Goal: Task Accomplishment & Management: Manage account settings

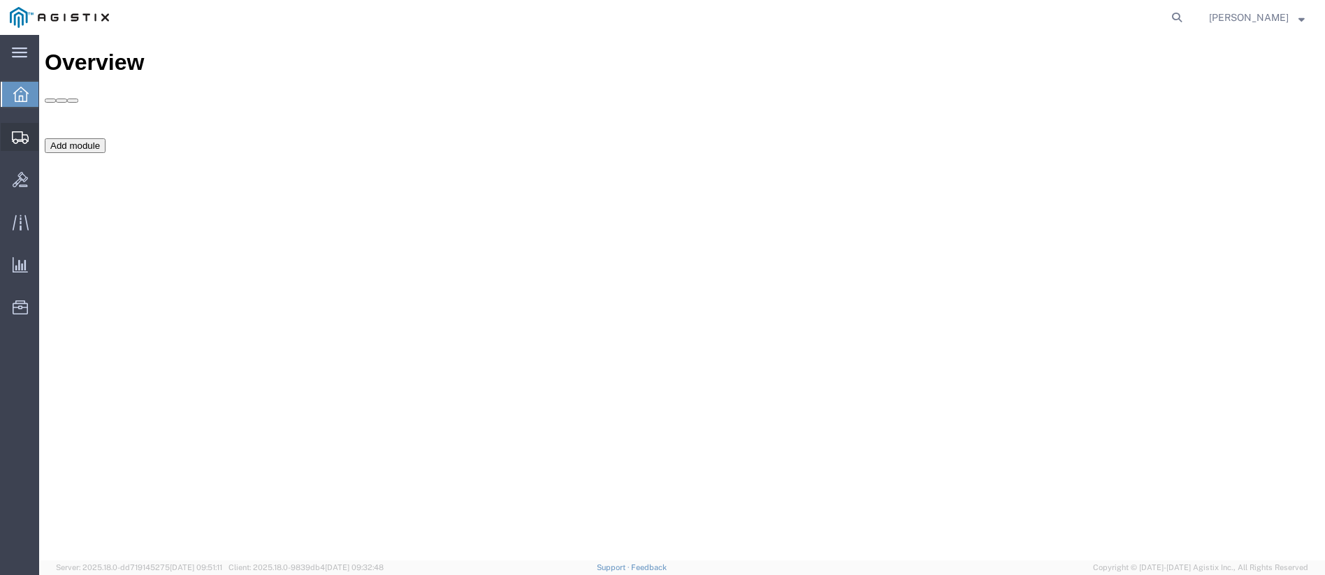
click at [15, 142] on icon at bounding box center [20, 137] width 17 height 13
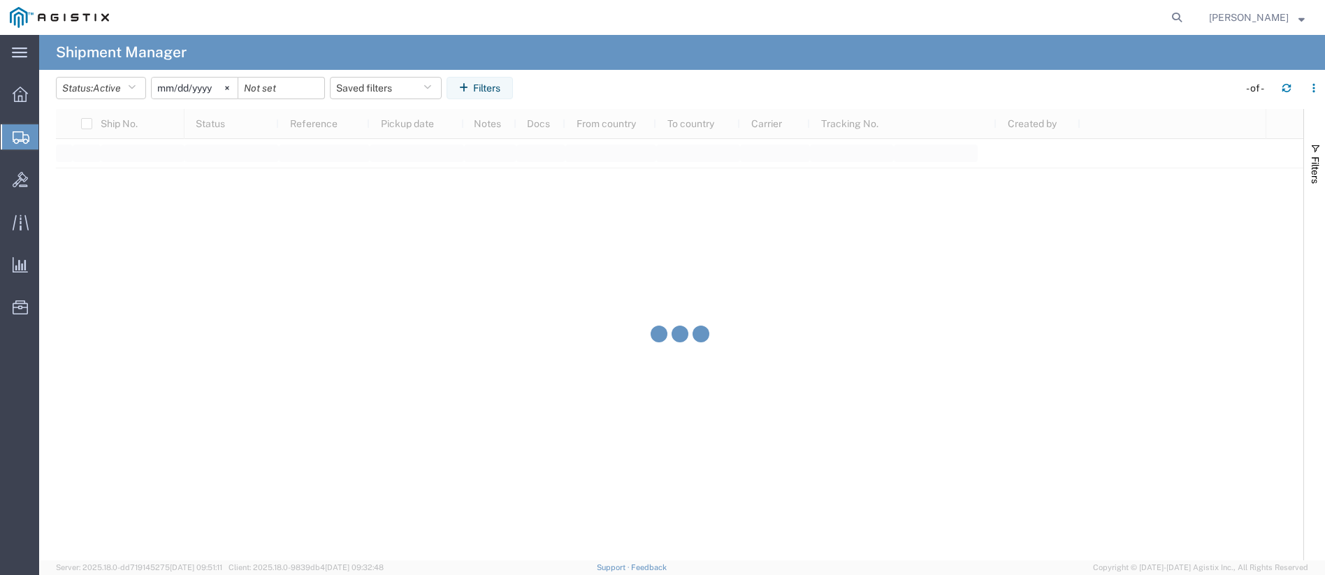
click at [229, 88] on icon at bounding box center [227, 88] width 4 height 4
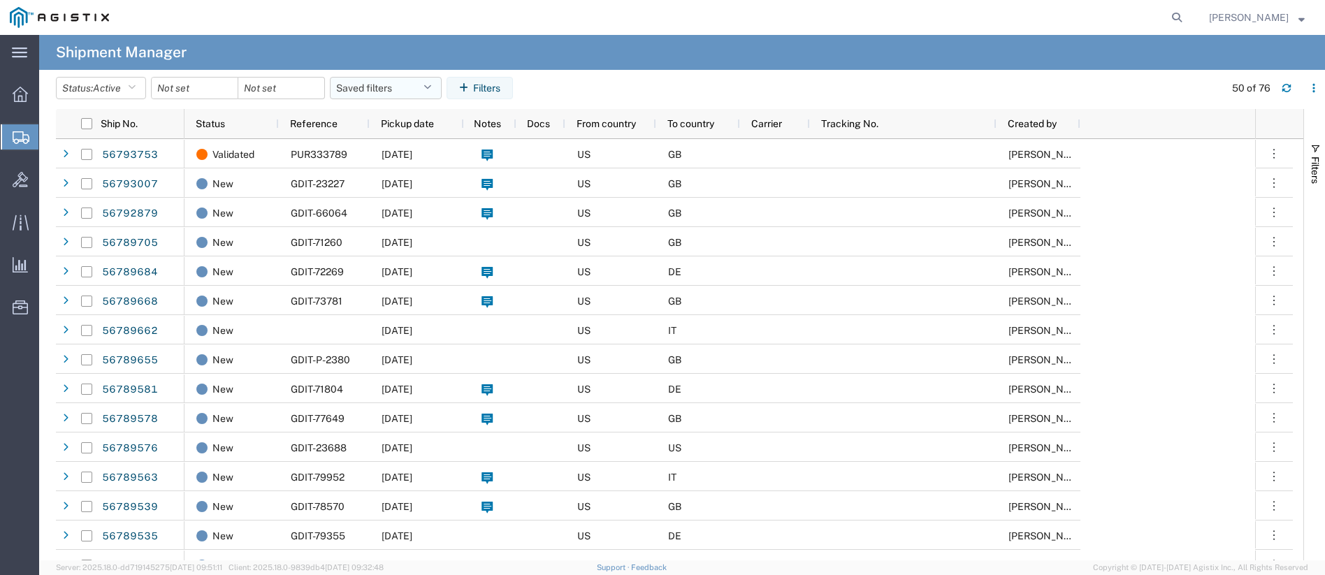
click at [385, 85] on button "Saved filters" at bounding box center [386, 88] width 112 height 22
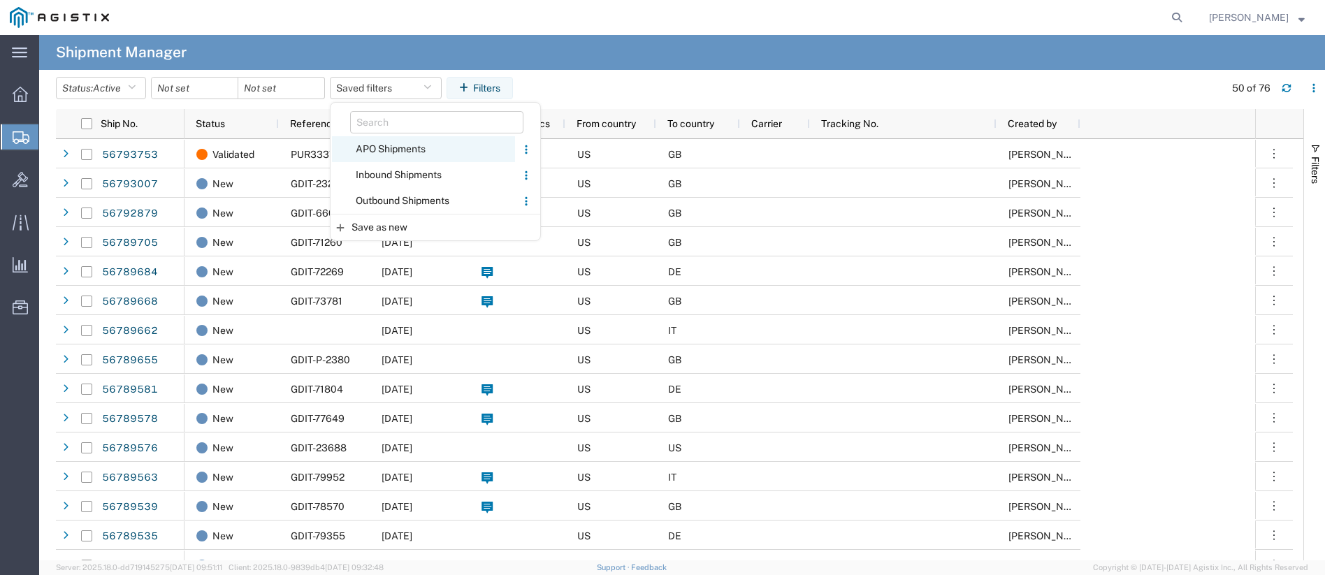
click at [380, 152] on span "APO Shipments" at bounding box center [423, 149] width 183 height 26
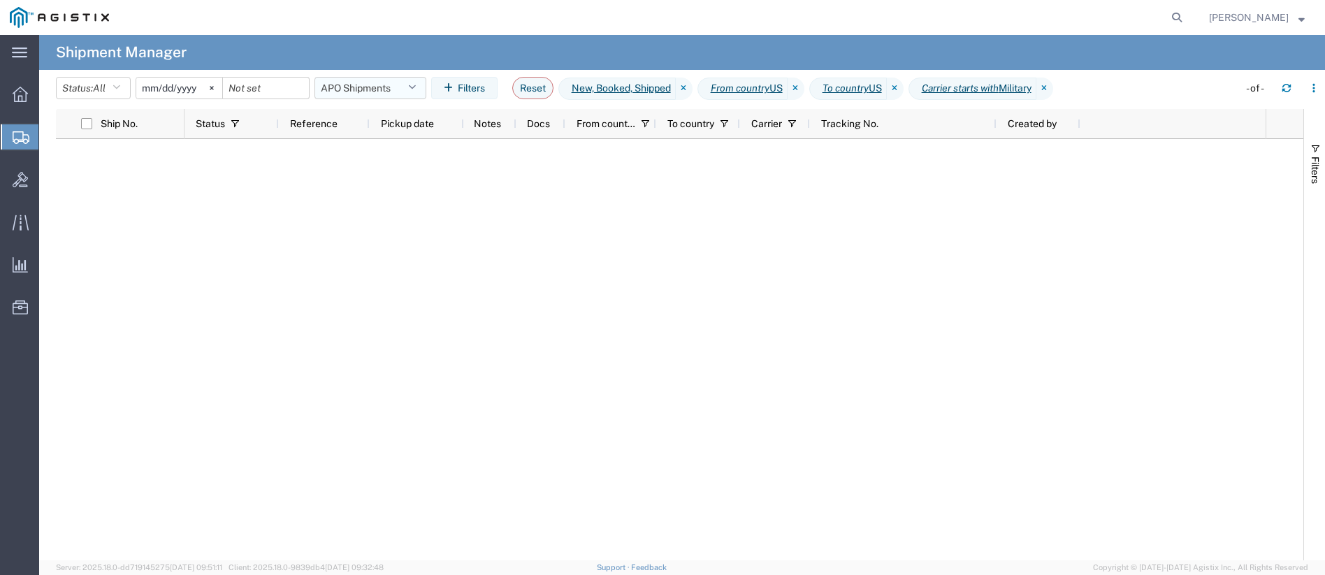
click at [392, 86] on button "APO Shipments" at bounding box center [371, 88] width 112 height 22
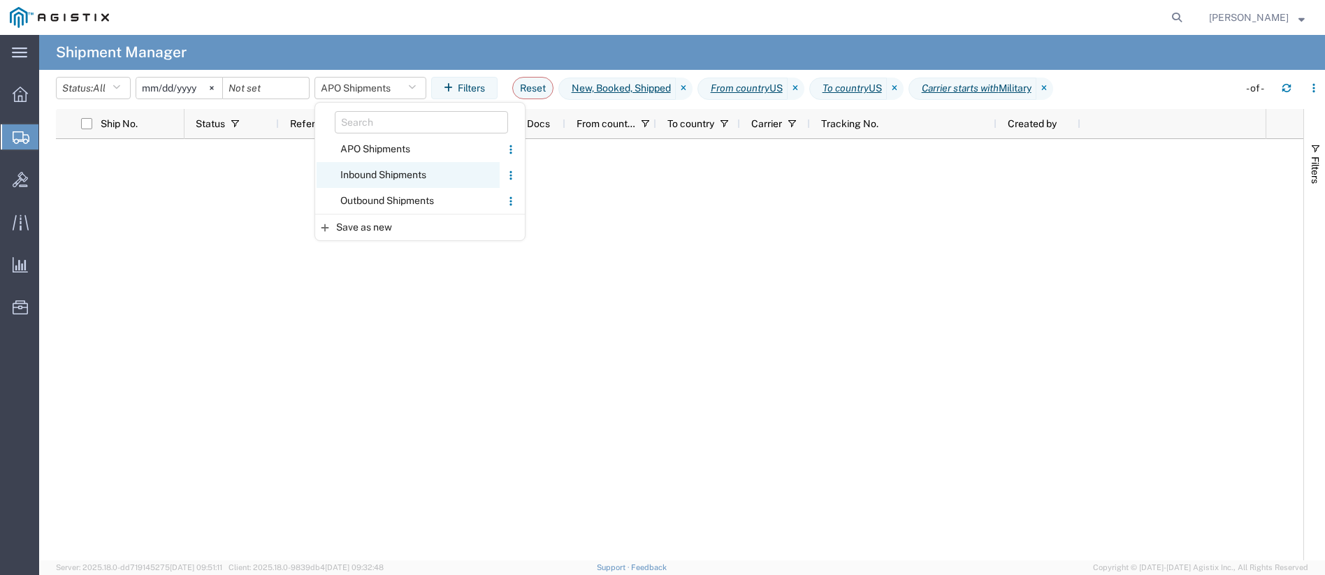
click at [366, 174] on span "Inbound Shipments" at bounding box center [408, 175] width 183 height 26
type input "[DATE]"
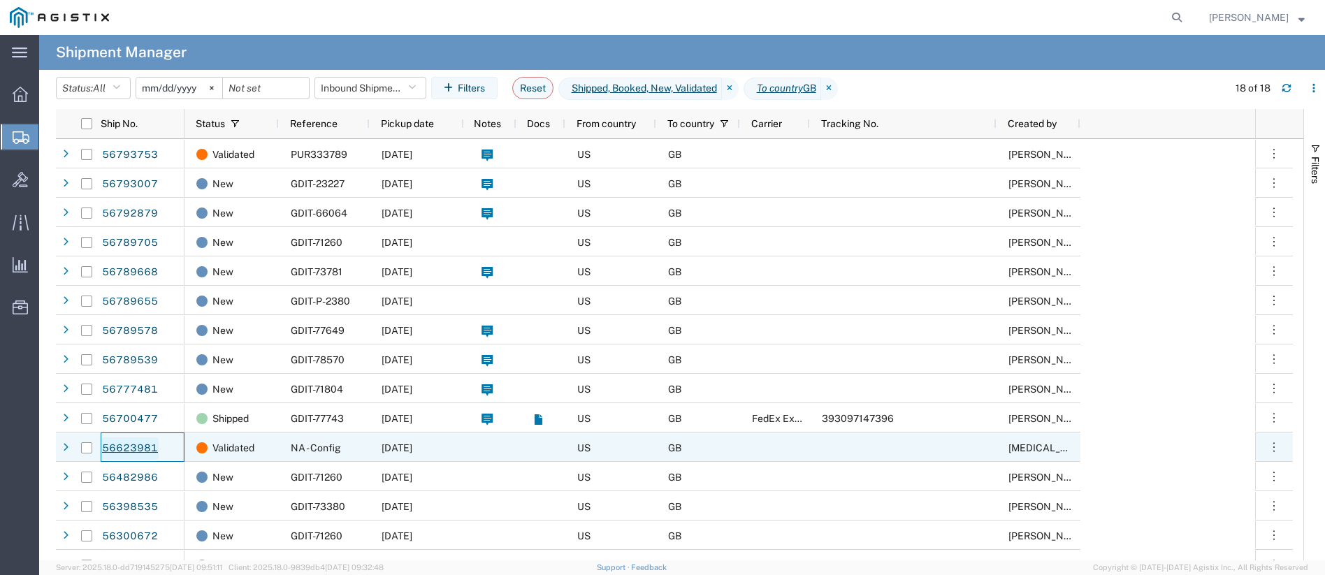
click at [123, 447] on link "56623981" at bounding box center [129, 449] width 57 height 22
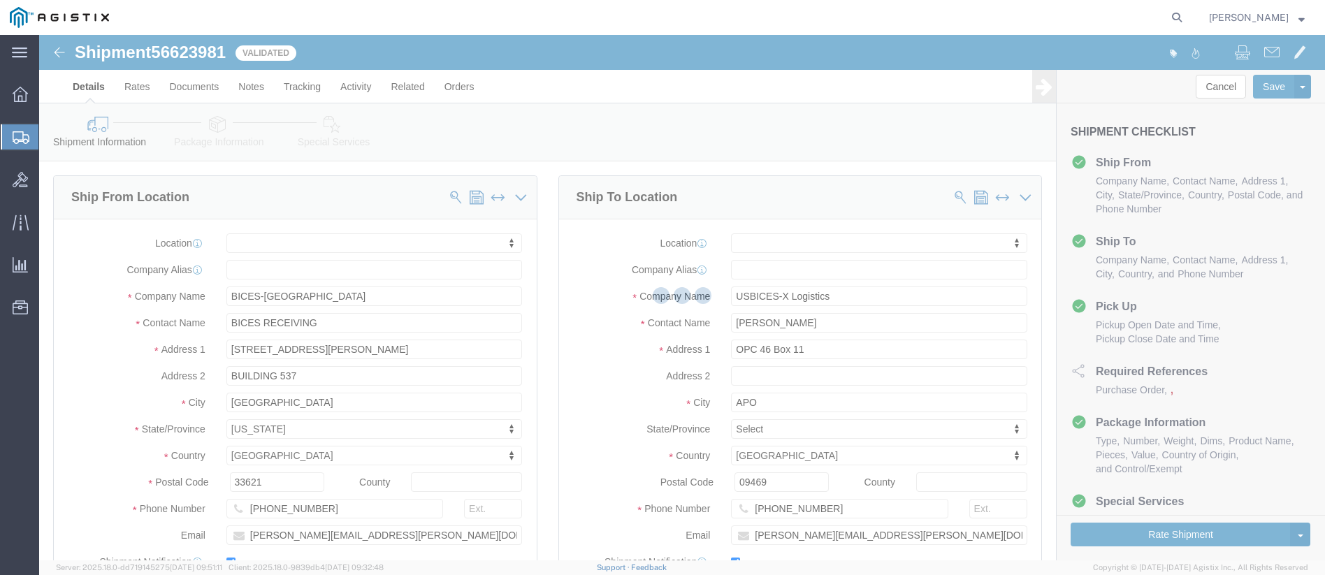
select select
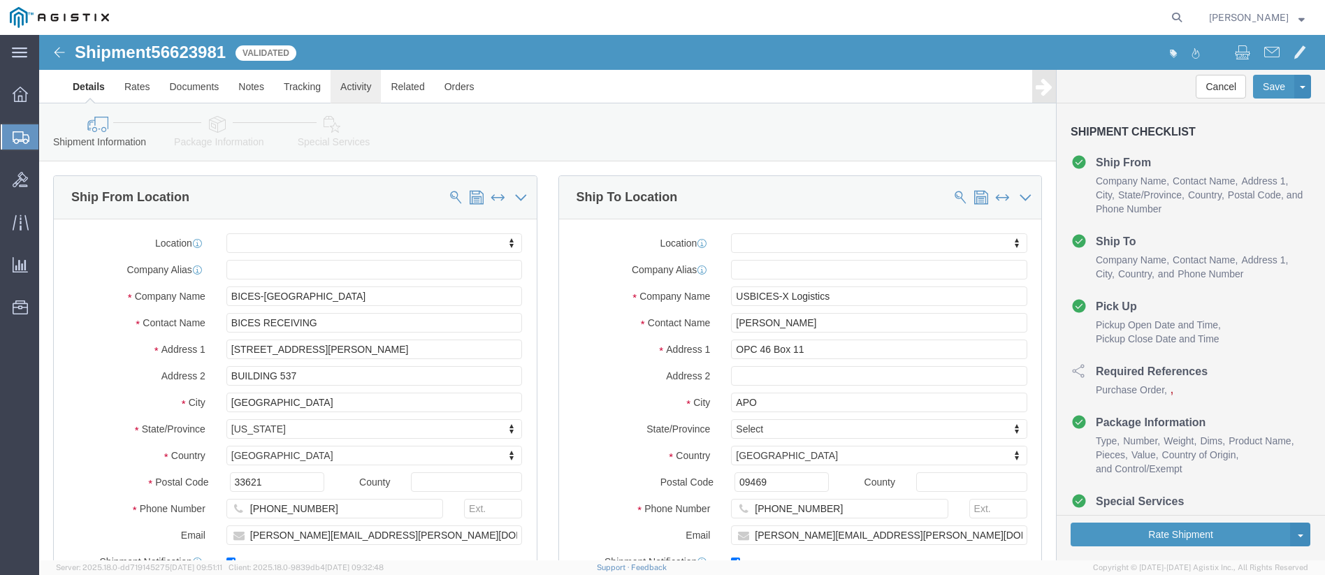
click link "Activity"
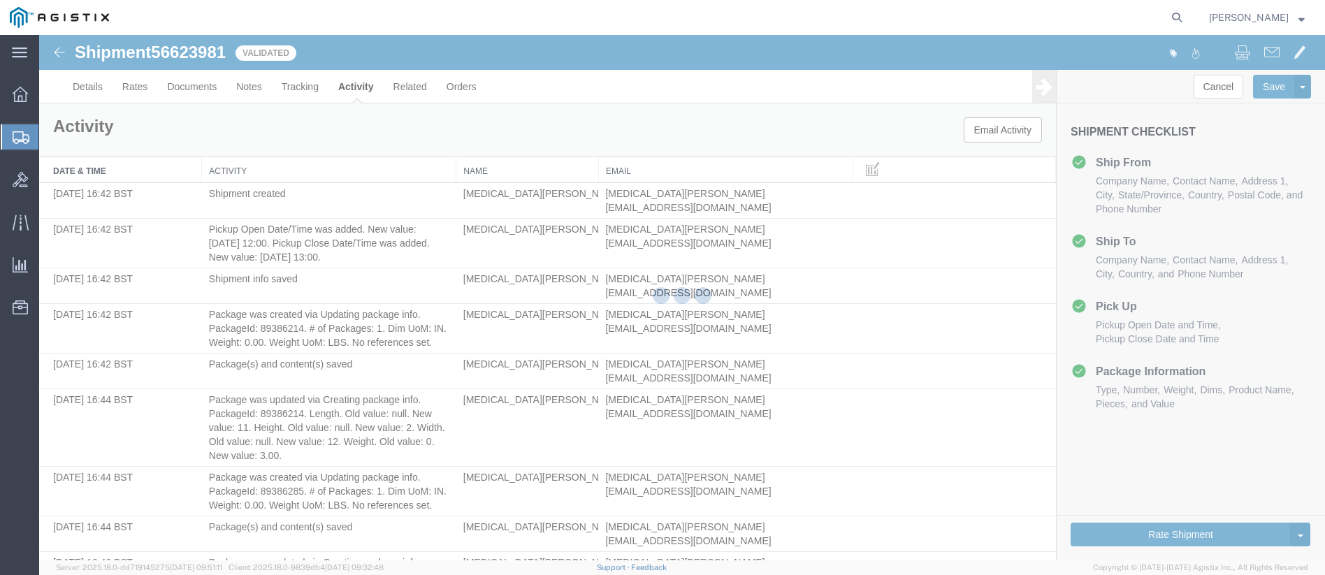
click at [306, 87] on div at bounding box center [682, 298] width 1286 height 526
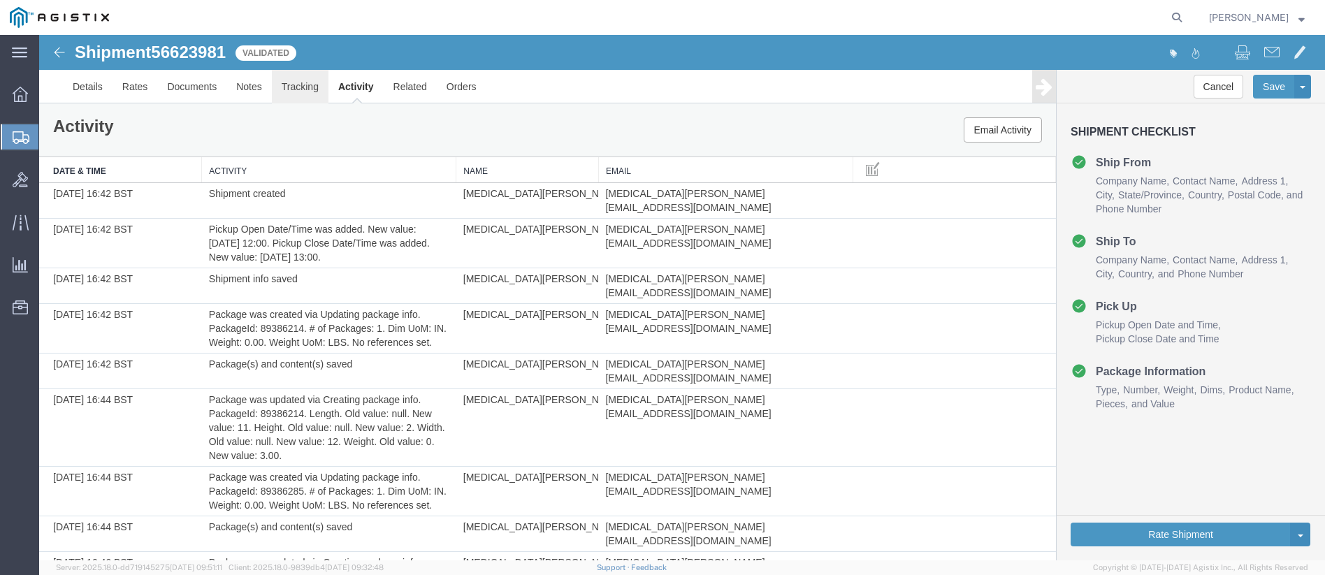
click at [306, 87] on link "Tracking" at bounding box center [300, 87] width 57 height 34
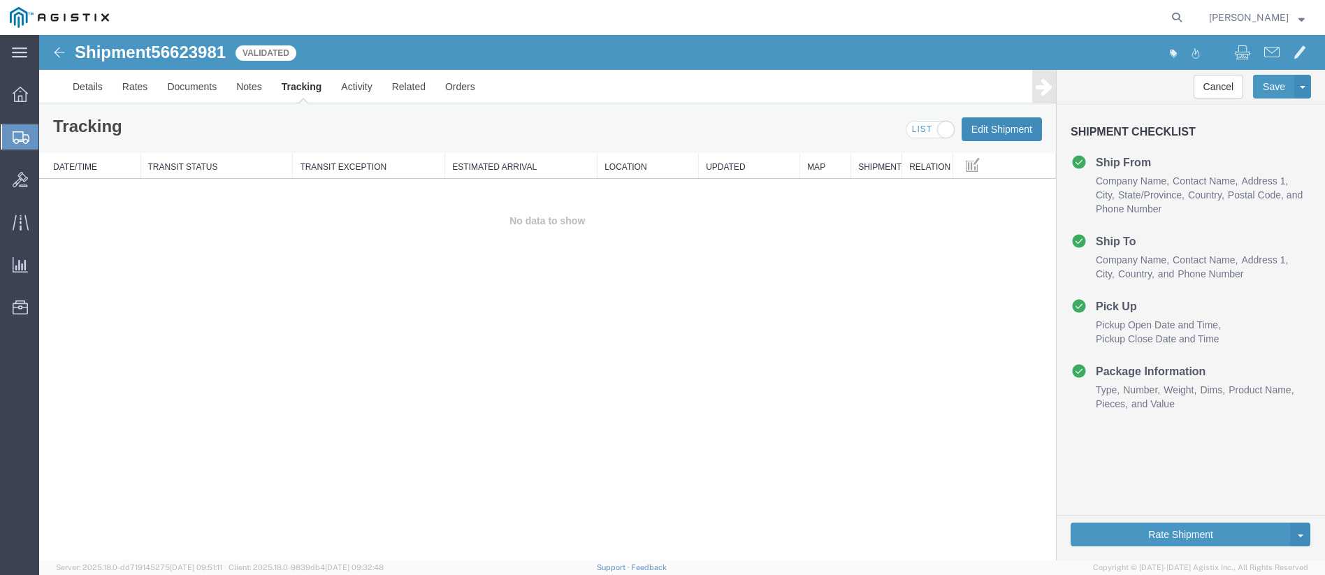
click at [993, 132] on button "Edit Shipment" at bounding box center [1002, 129] width 80 height 24
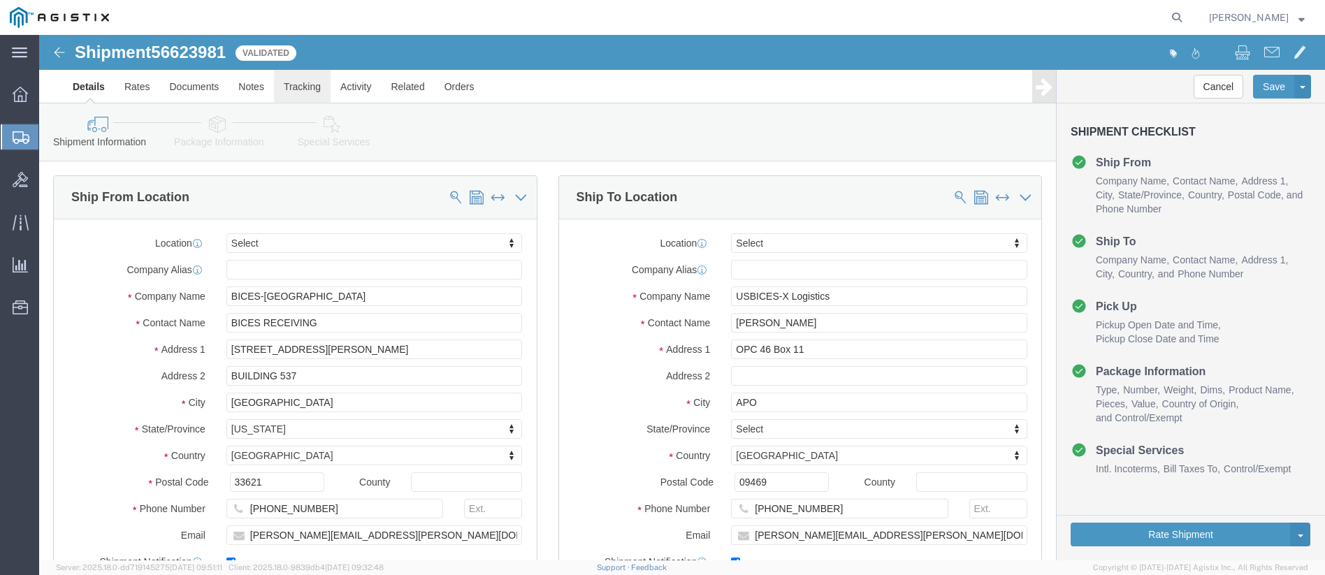
click link "Tracking"
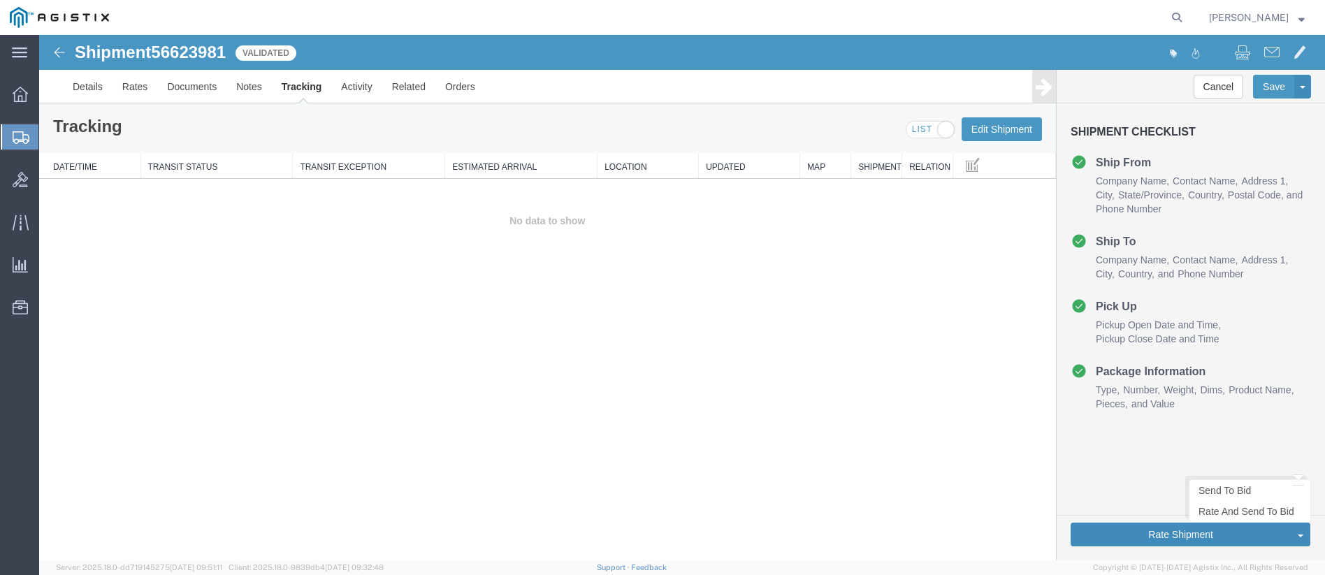
click at [1155, 531] on button "Rate Shipment" at bounding box center [1181, 535] width 220 height 24
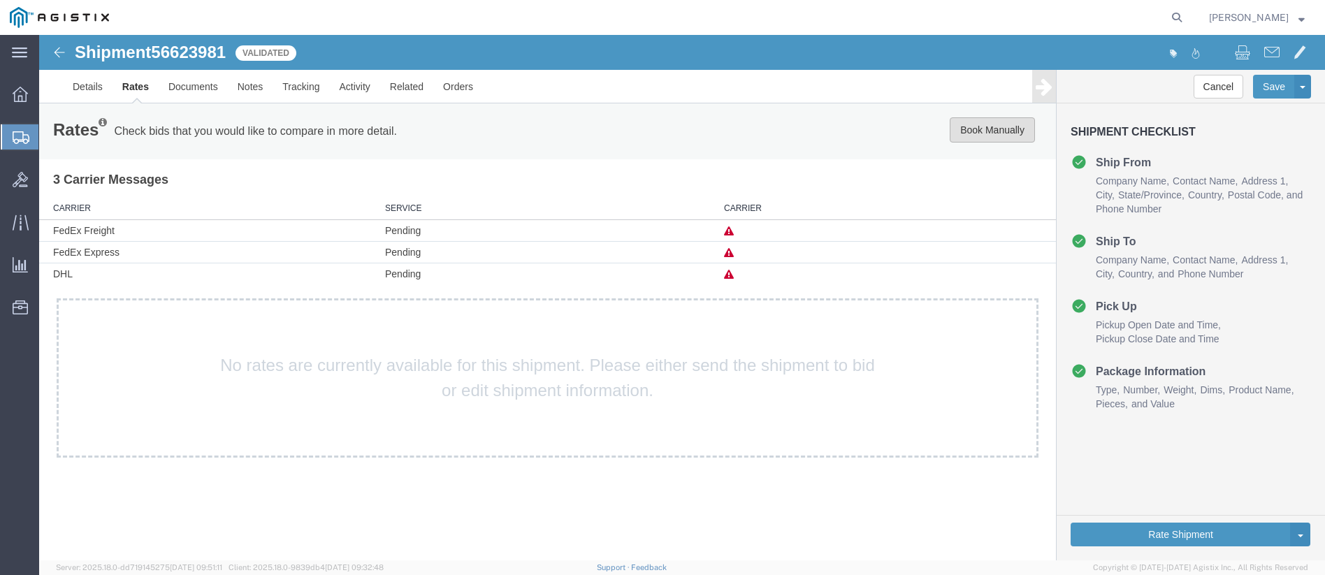
click at [979, 133] on button "Book Manually" at bounding box center [992, 129] width 85 height 25
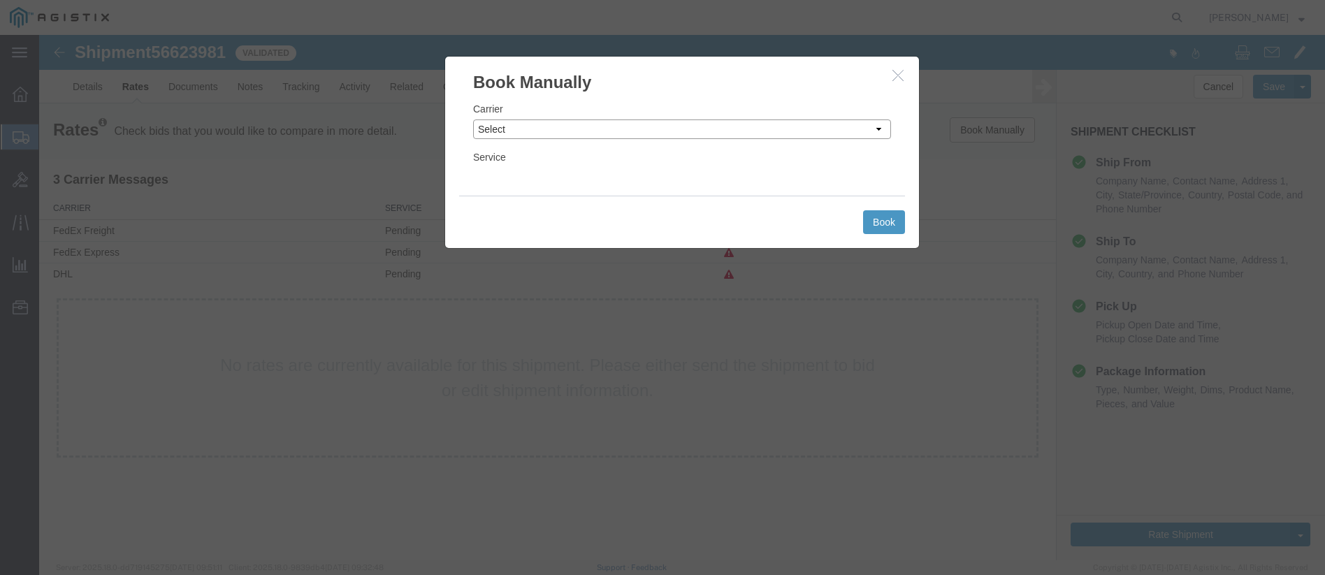
click at [536, 133] on select "Select Add New Carrier (and default service) DCS (Defense Courier Service) DHL …" at bounding box center [682, 130] width 418 height 20
select select "8313"
click at [473, 120] on select "Select Add New Carrier (and default service) DCS (Defense Courier Service) DHL …" at bounding box center [682, 130] width 418 height 20
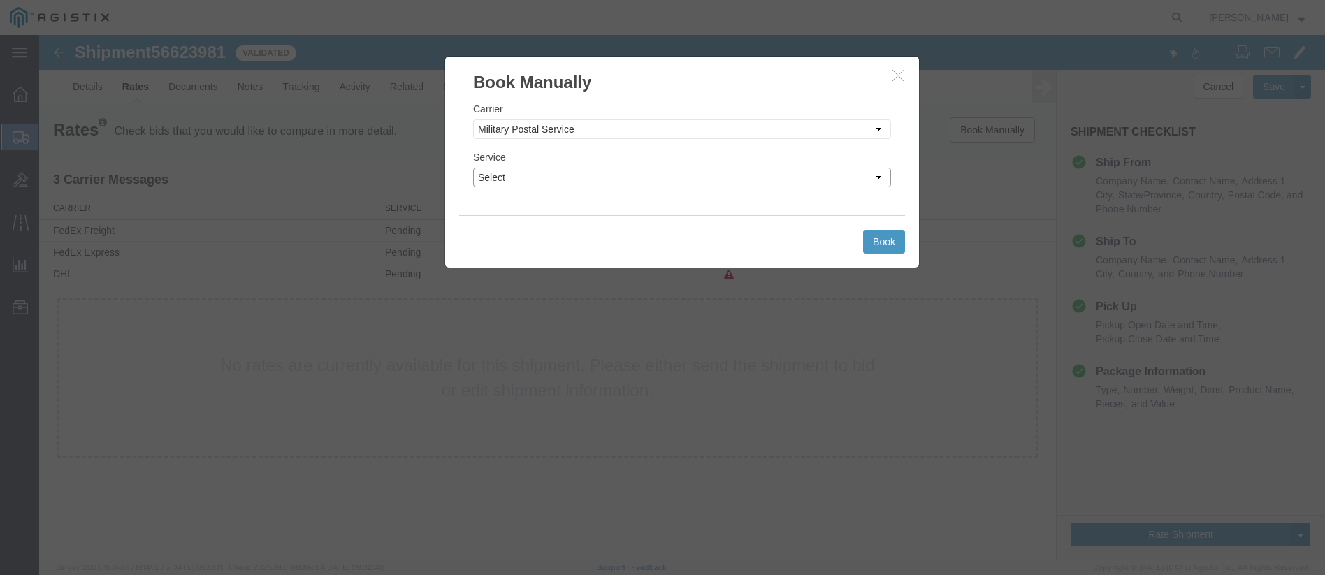
click at [547, 178] on select "Select AIR GROUND" at bounding box center [682, 178] width 418 height 20
select select "18282"
click at [473, 168] on select "Select AIR GROUND" at bounding box center [682, 178] width 418 height 20
click at [882, 240] on button "Book" at bounding box center [884, 242] width 42 height 24
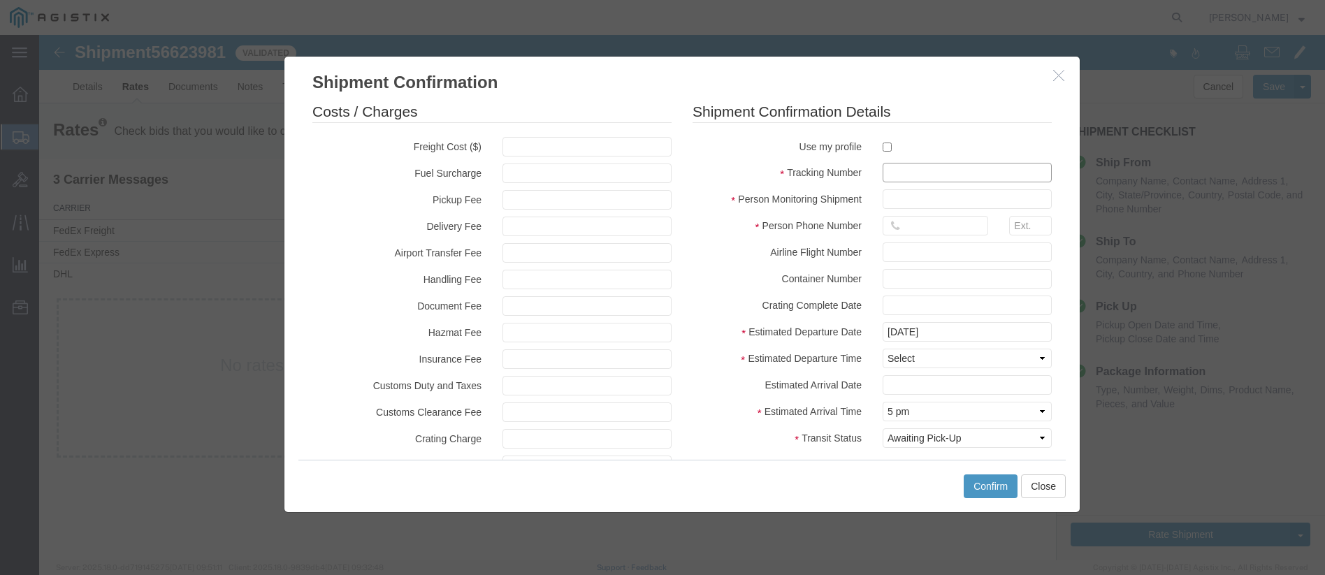
click at [919, 171] on input "text" at bounding box center [967, 173] width 169 height 20
type input "9405524109092907263751"
click at [891, 195] on input "text" at bounding box center [967, 199] width 169 height 20
type input "[PERSON_NAME]"
click at [963, 226] on input "text" at bounding box center [936, 226] width 106 height 20
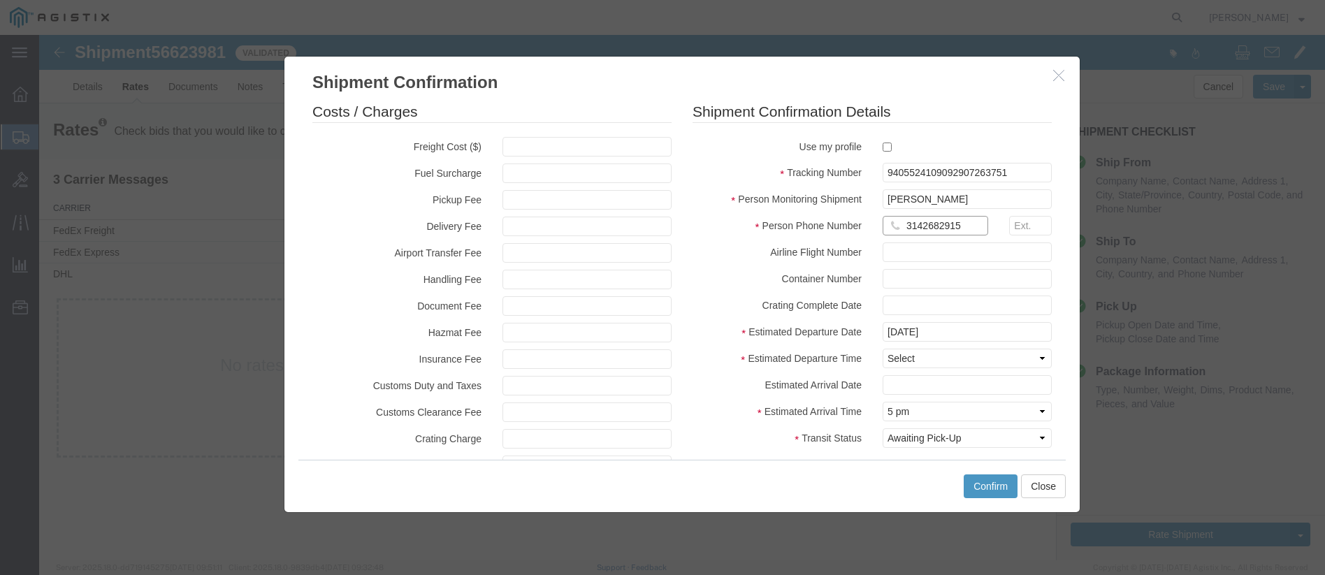
type input "3142682915"
click at [968, 436] on select "Select Arrival Notice Available Arrival Notice Imported Arrive at Delivery Loca…" at bounding box center [967, 438] width 169 height 20
select select "DELIVRED"
click at [883, 428] on select "Select Arrival Notice Available Arrival Notice Imported Arrive at Delivery Loca…" at bounding box center [967, 438] width 169 height 20
click at [934, 412] on select "Select Midnight 1 am 2 am 3 am 4 am 5 am 6 am 7 am 8 am 9 am 10 am 11 am 12 Noo…" at bounding box center [967, 412] width 169 height 20
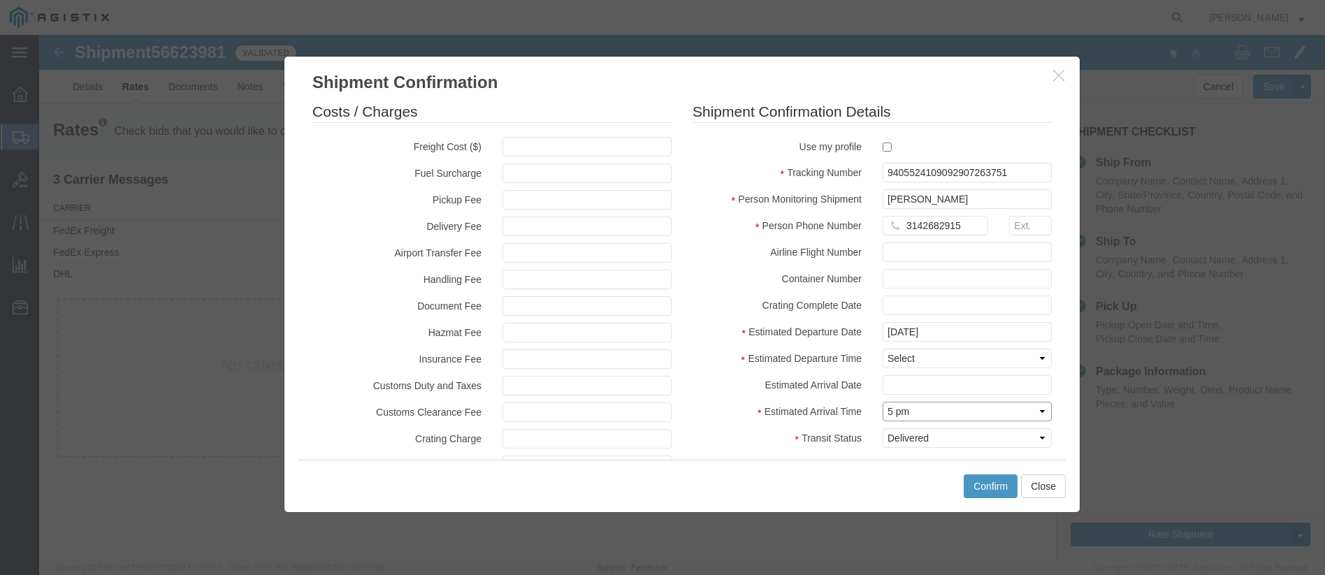
select select "0900"
click at [883, 402] on select "Select Midnight 1 am 2 am 3 am 4 am 5 am 6 am 7 am 8 am 9 am 10 am 11 am 12 Noo…" at bounding box center [967, 412] width 169 height 20
click at [910, 356] on select "Select Midnight 1 am 2 am 3 am 4 am 5 am 6 am 7 am 8 am 9 am 10 am 11 am 12 Noo…" at bounding box center [967, 359] width 169 height 20
select select "1400"
click at [883, 349] on select "Select Midnight 1 am 2 am 3 am 4 am 5 am 6 am 7 am 8 am 9 am 10 am 11 am 12 Noo…" at bounding box center [967, 359] width 169 height 20
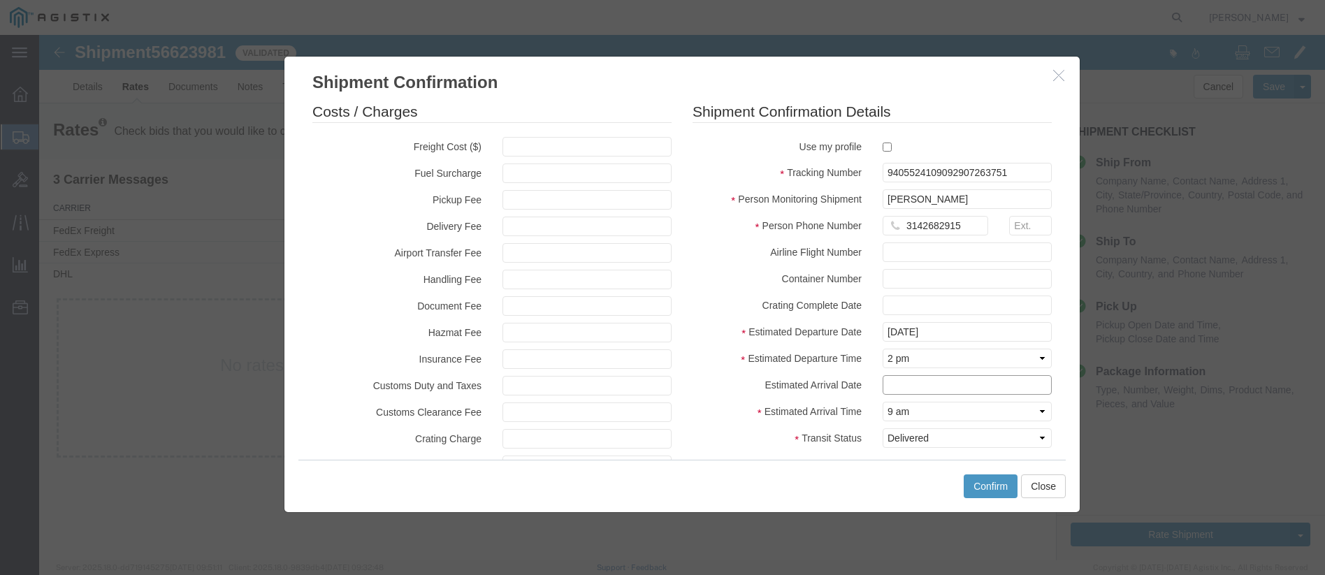
click at [916, 383] on input "text" at bounding box center [967, 385] width 169 height 20
click at [995, 272] on td "12" at bounding box center [991, 273] width 21 height 21
type input "[DATE]"
click at [995, 489] on button "Confirm" at bounding box center [991, 487] width 54 height 24
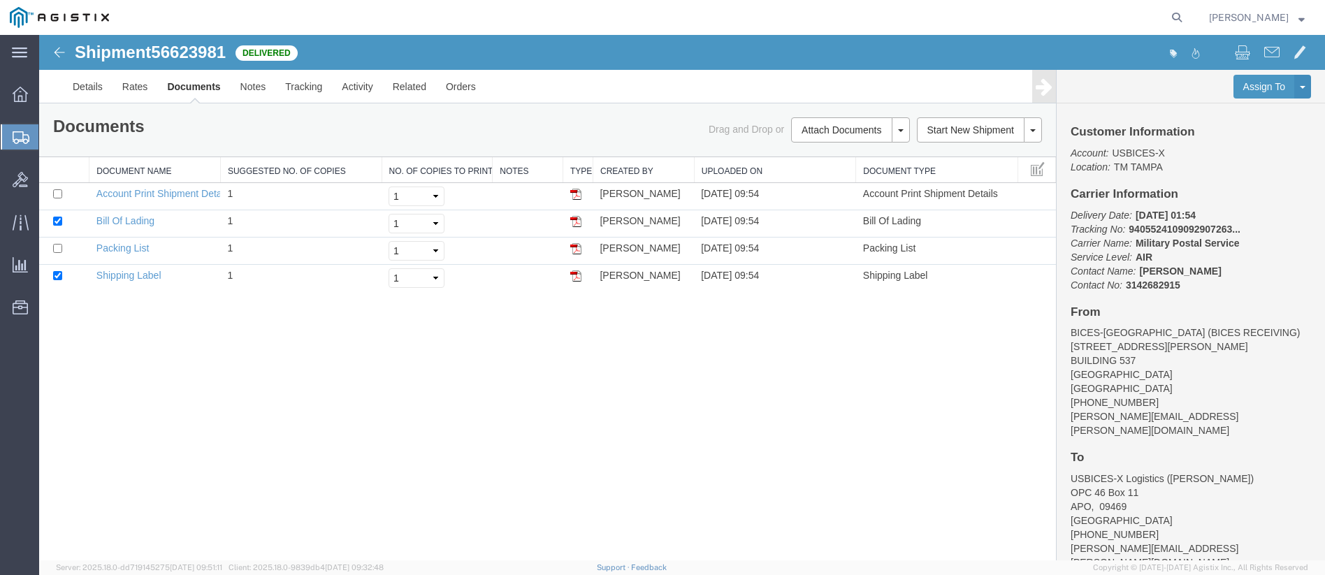
click at [50, 131] on span "Shipments" at bounding box center [43, 137] width 11 height 28
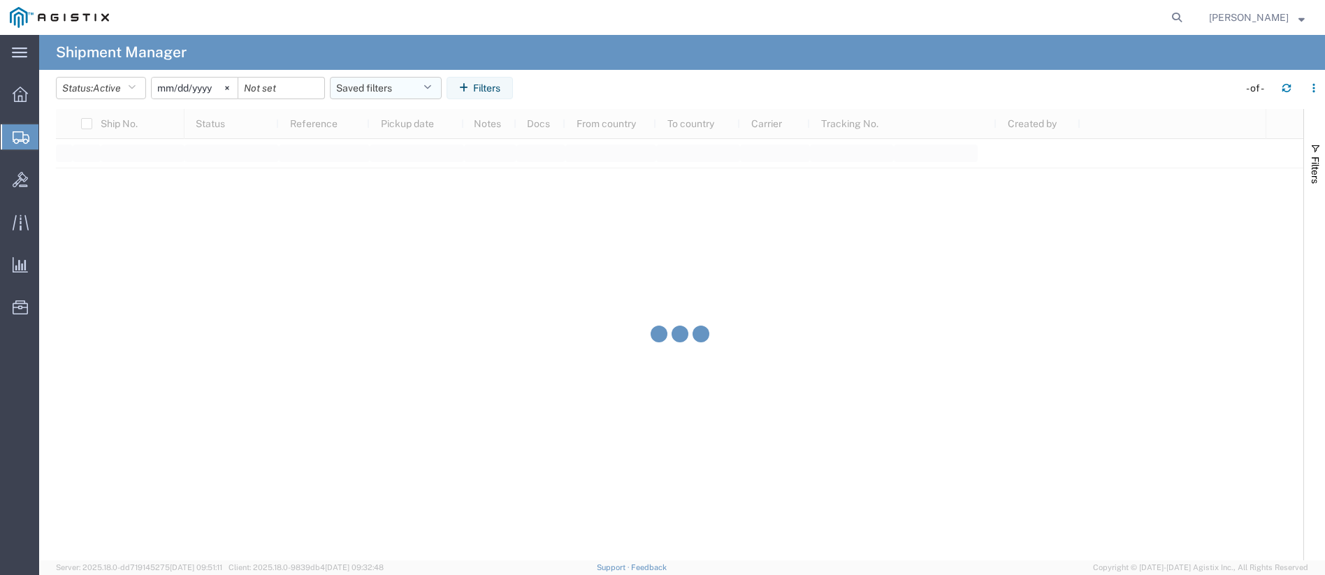
click at [351, 82] on button "Saved filters" at bounding box center [386, 88] width 112 height 22
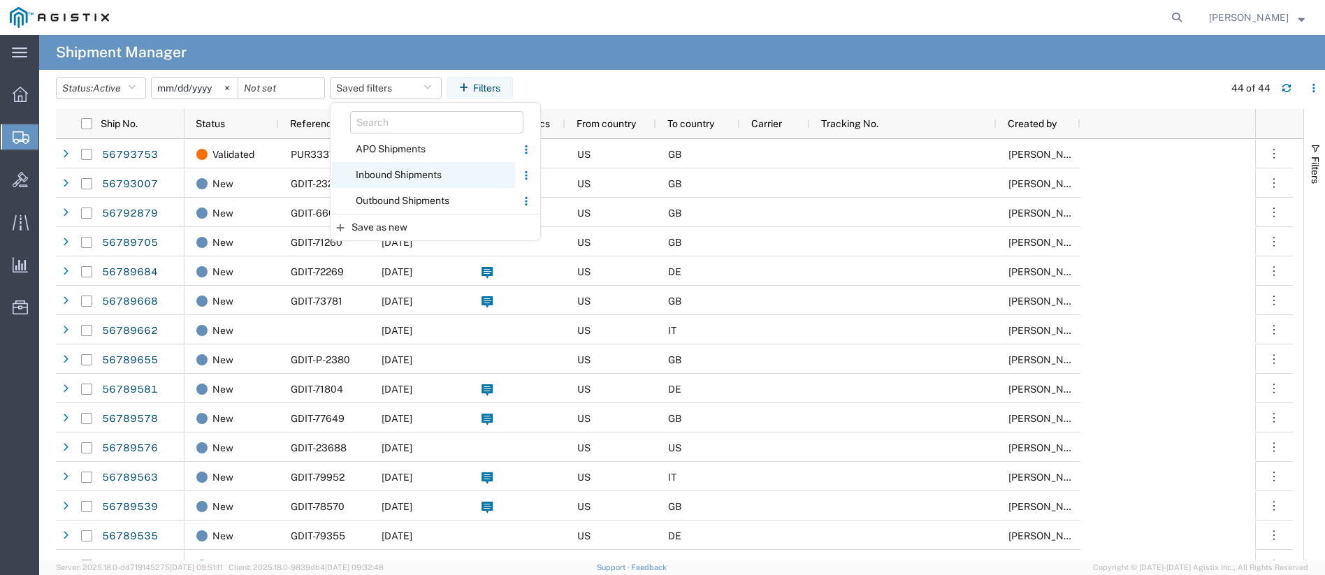
click at [389, 175] on span "Inbound Shipments" at bounding box center [423, 175] width 183 height 26
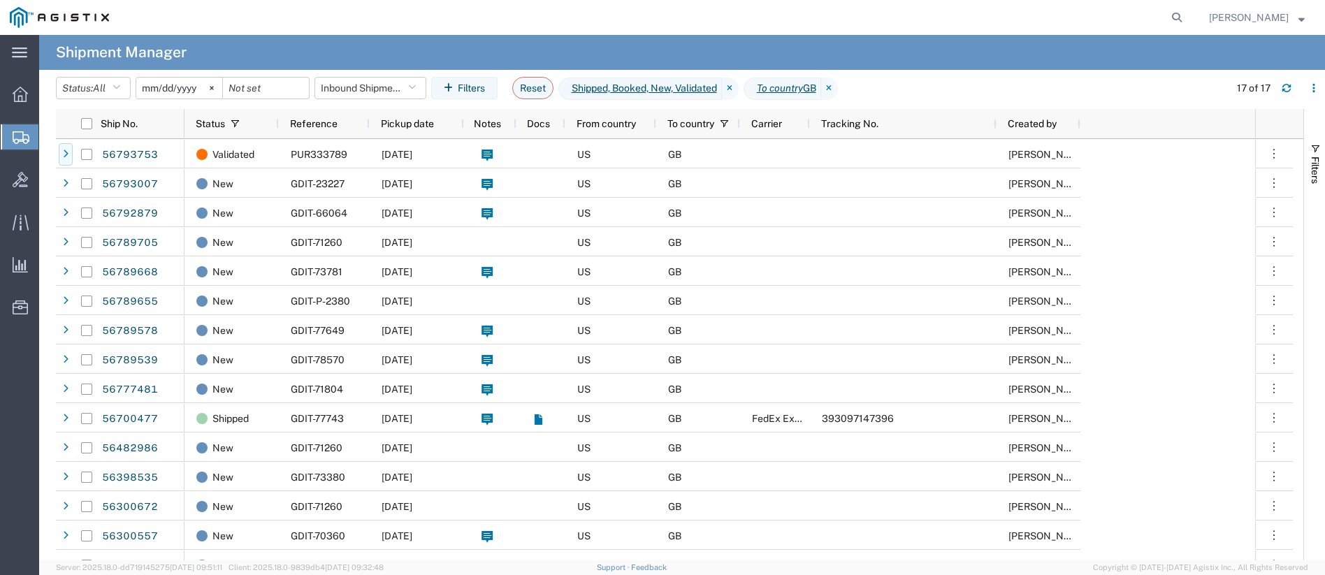
click at [66, 154] on icon at bounding box center [66, 155] width 6 height 10
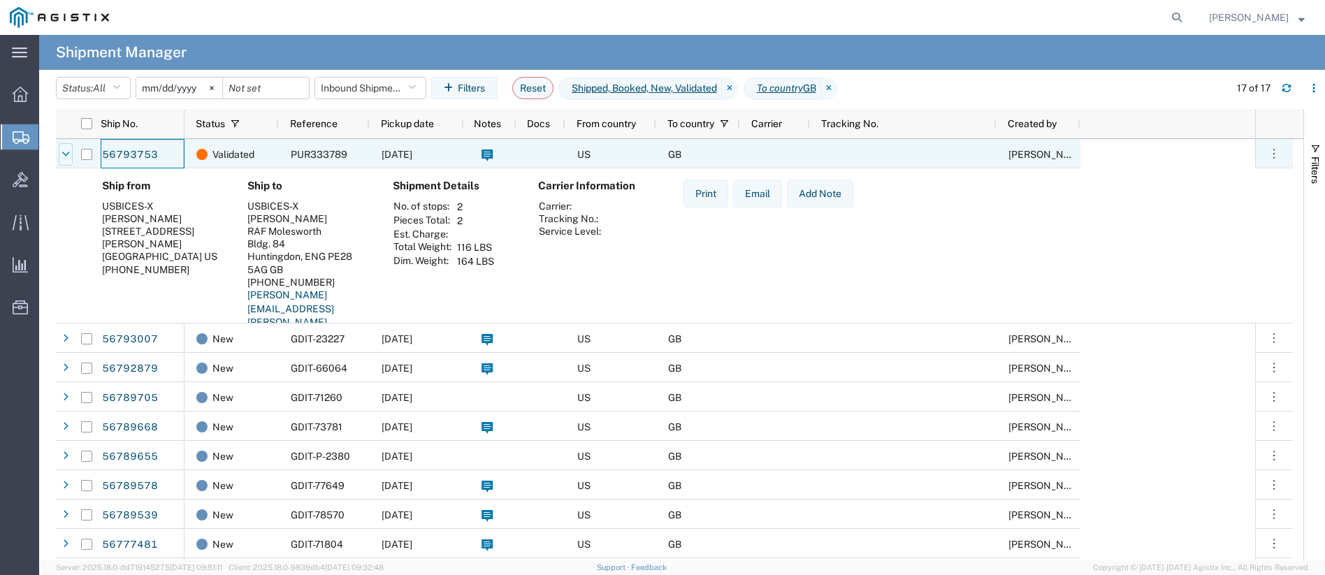
click at [66, 155] on icon at bounding box center [66, 155] width 8 height 10
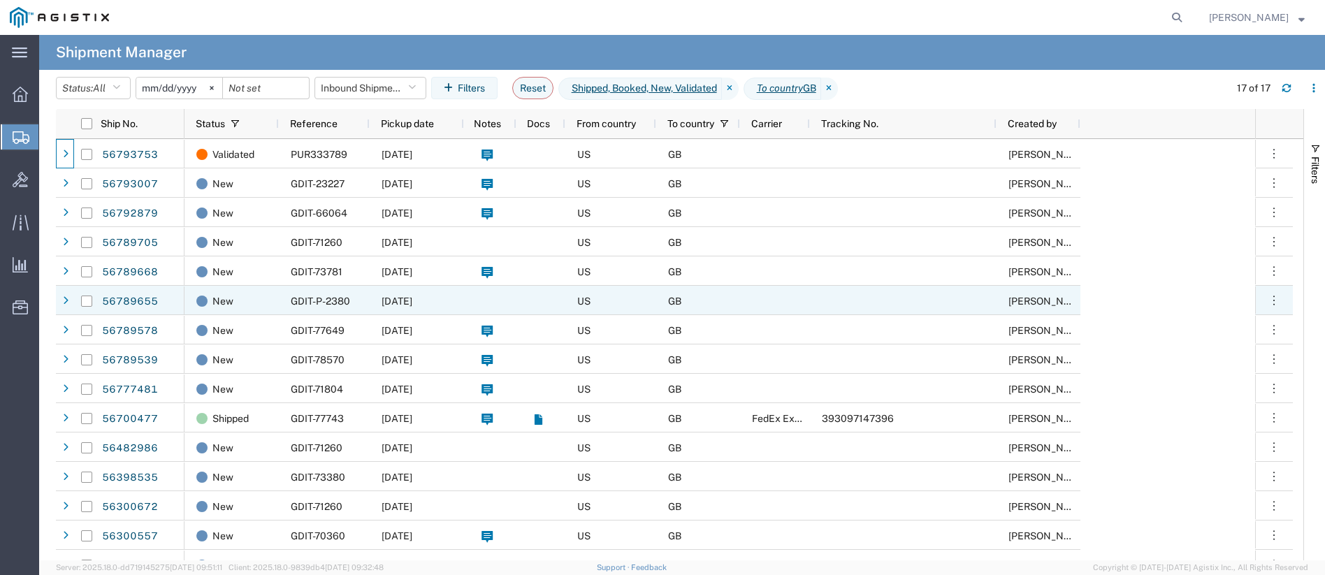
scroll to position [70, 0]
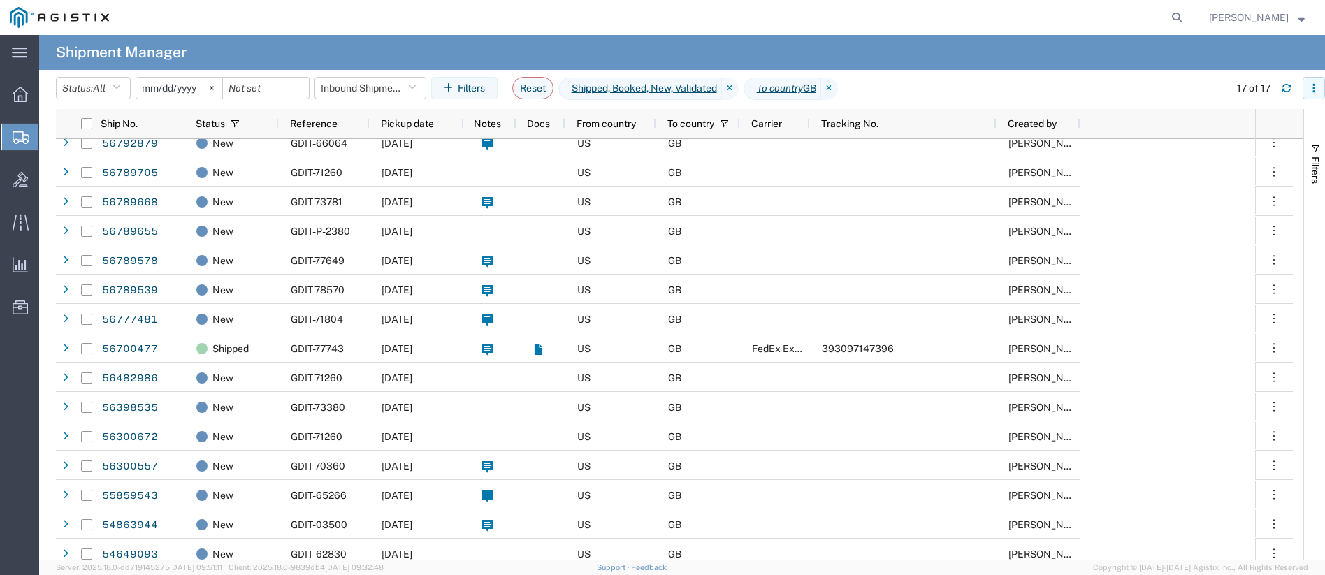
click at [1319, 87] on button "button" at bounding box center [1314, 88] width 22 height 22
click at [1107, 77] on agx-table-filter-chips "Status: All Active All Approved Booked Canceled Delivered Denied New On Hold Pe…" at bounding box center [639, 93] width 1167 height 32
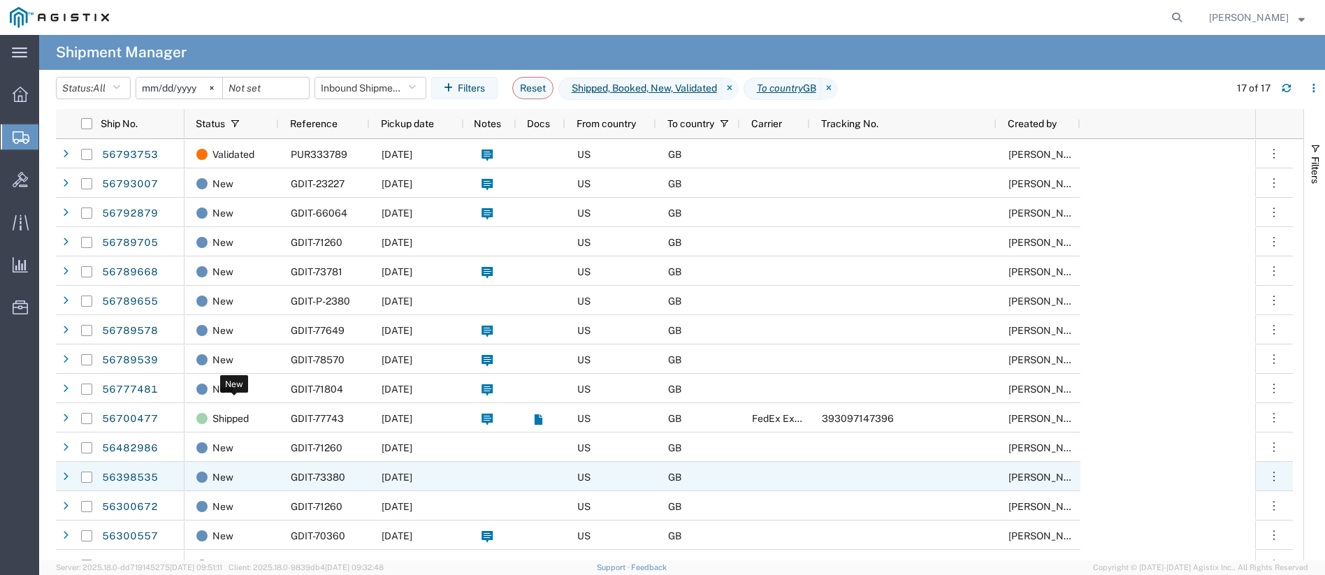
scroll to position [78, 0]
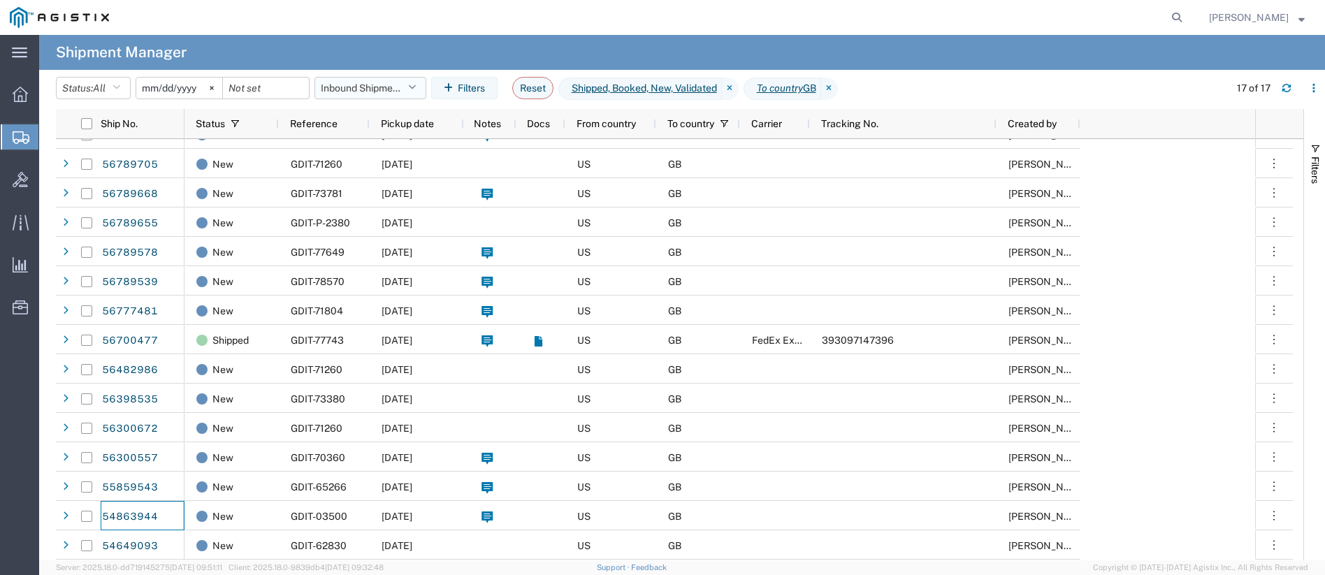
click at [408, 92] on button "Inbound Shipments" at bounding box center [371, 88] width 112 height 22
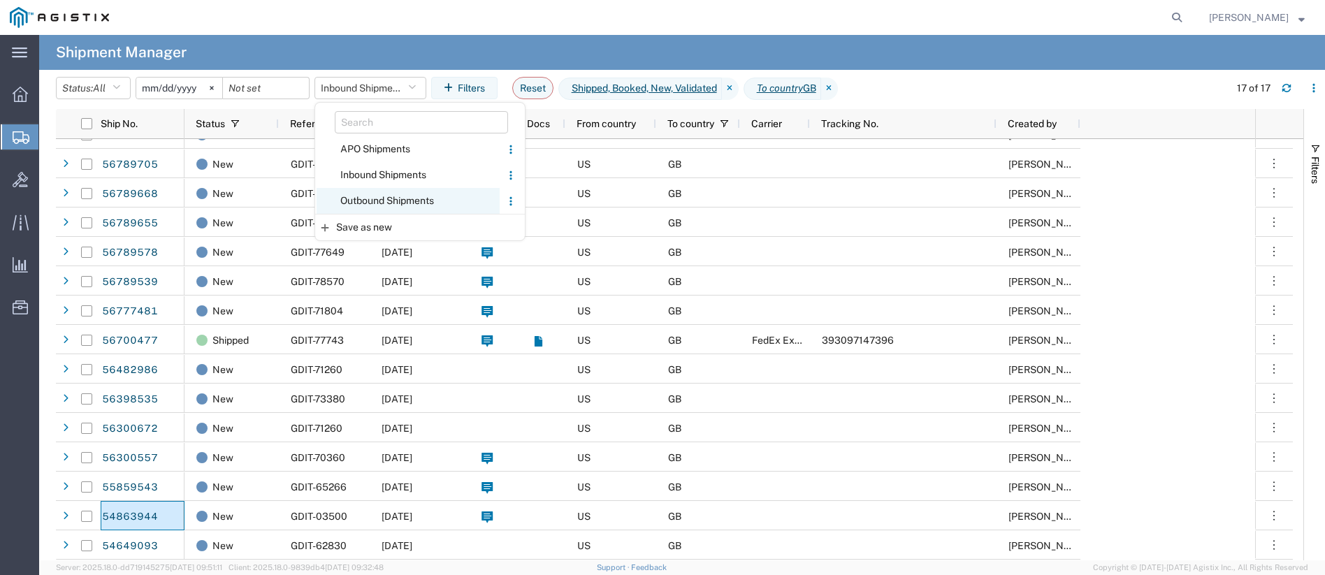
click at [371, 198] on span "Outbound Shipments" at bounding box center [408, 201] width 183 height 26
type input "[DATE]"
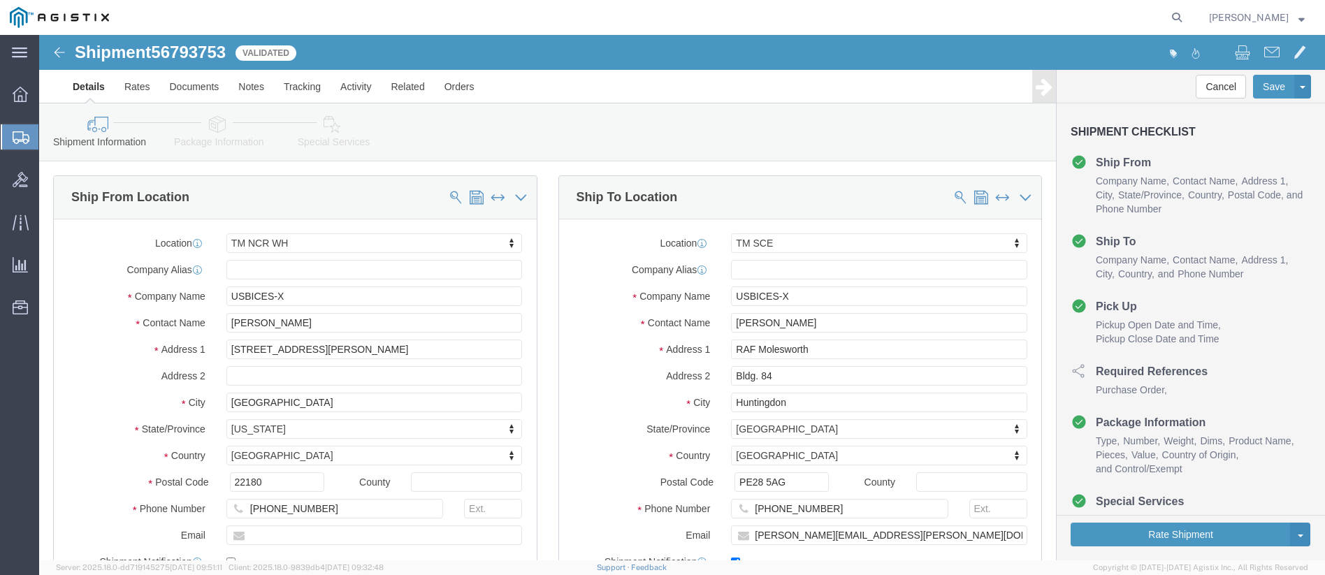
select select "69651"
select select "34240"
click icon
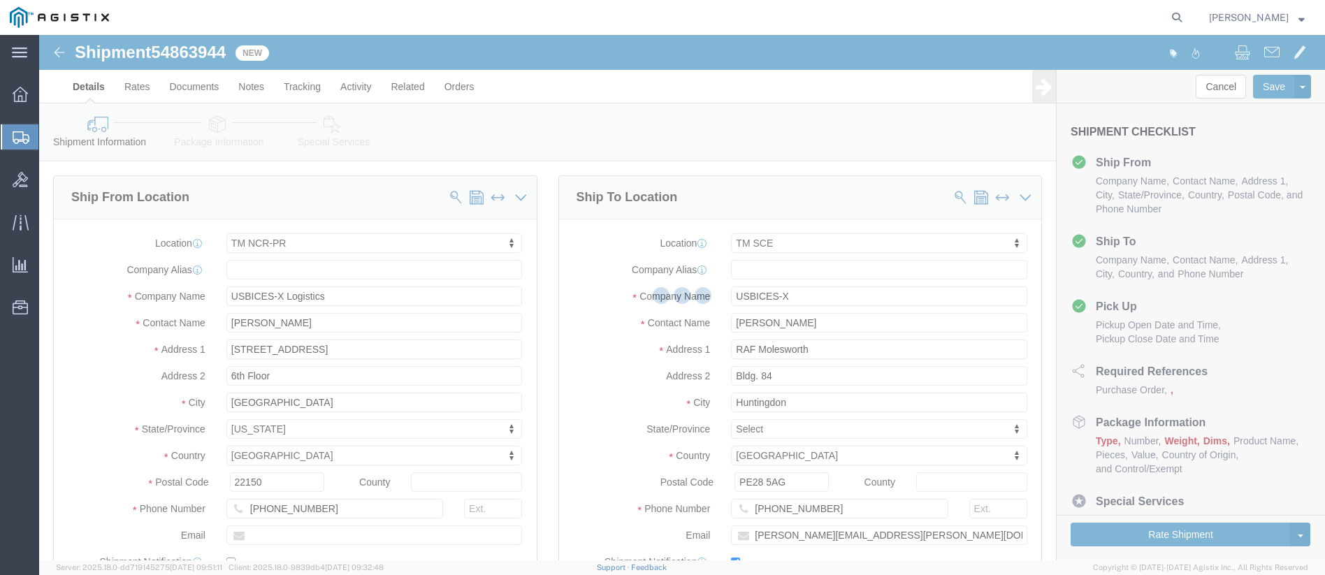
select select "51996"
select select "34240"
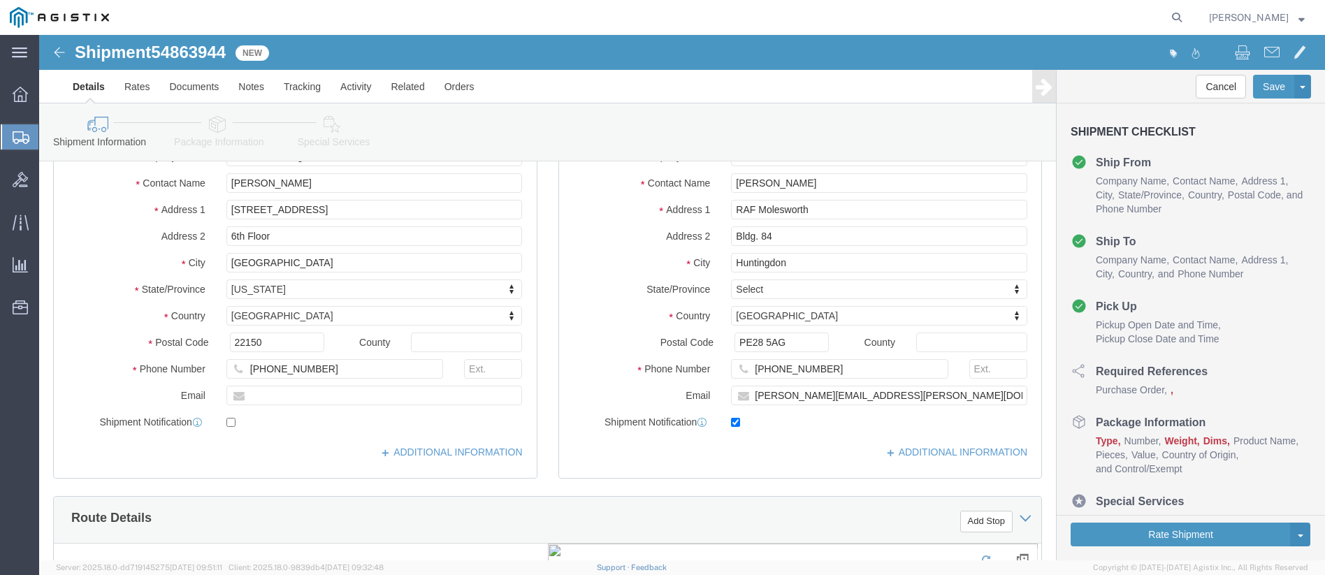
scroll to position [350, 0]
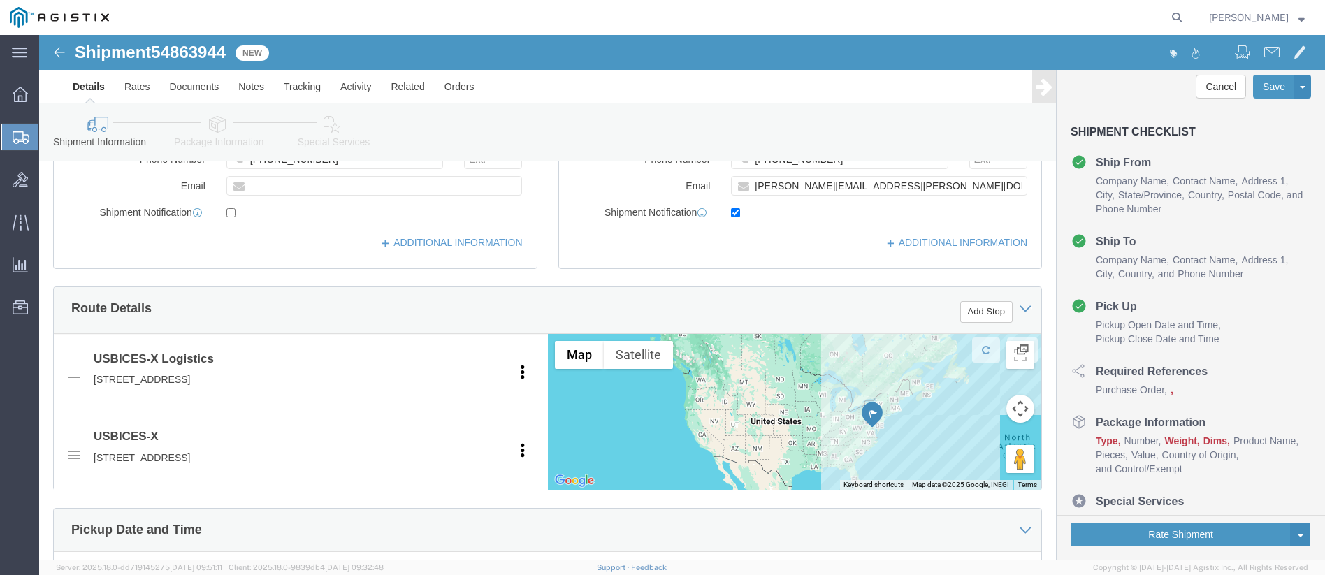
click icon
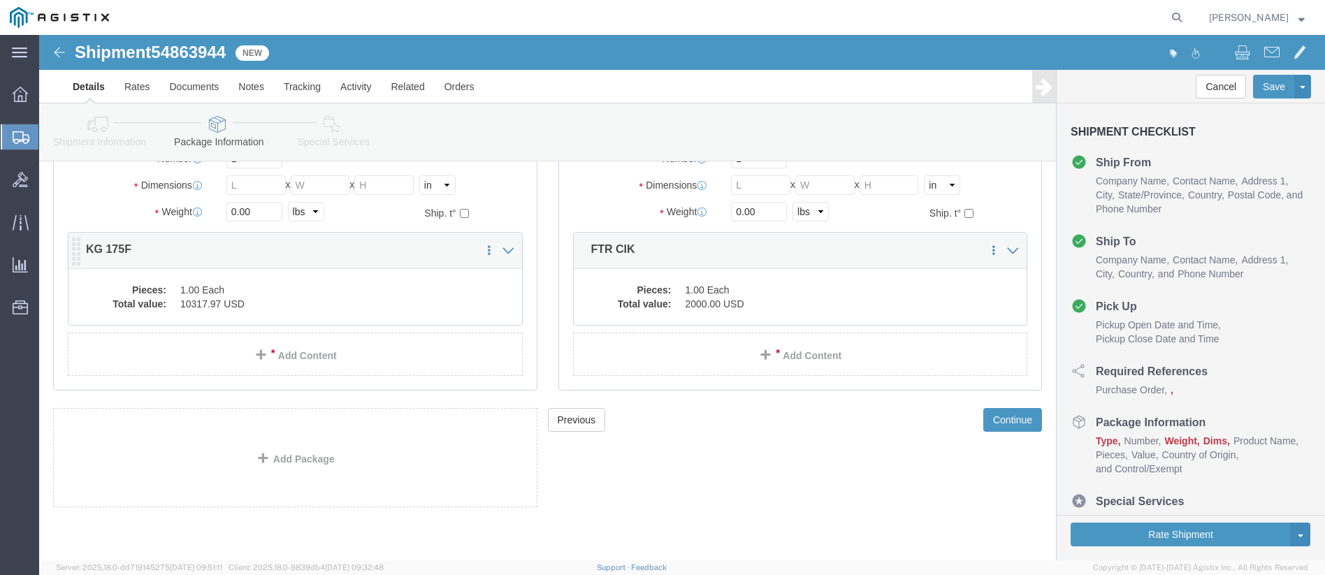
click dd "10317.97 USD"
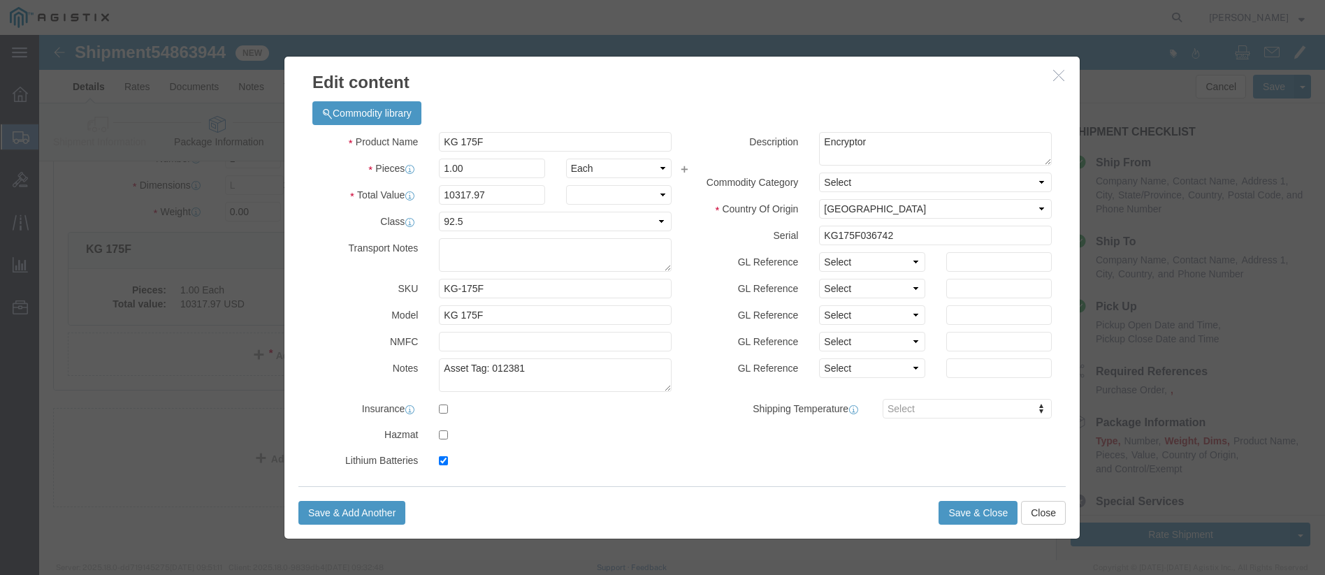
checkbox input "true"
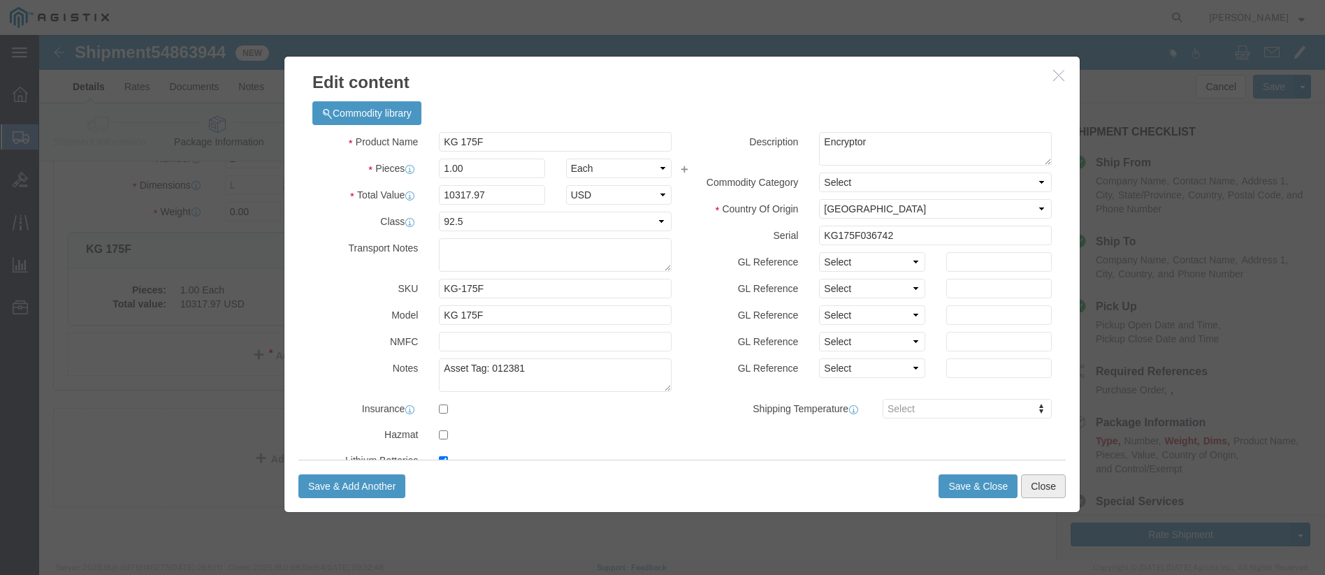
click button "Close"
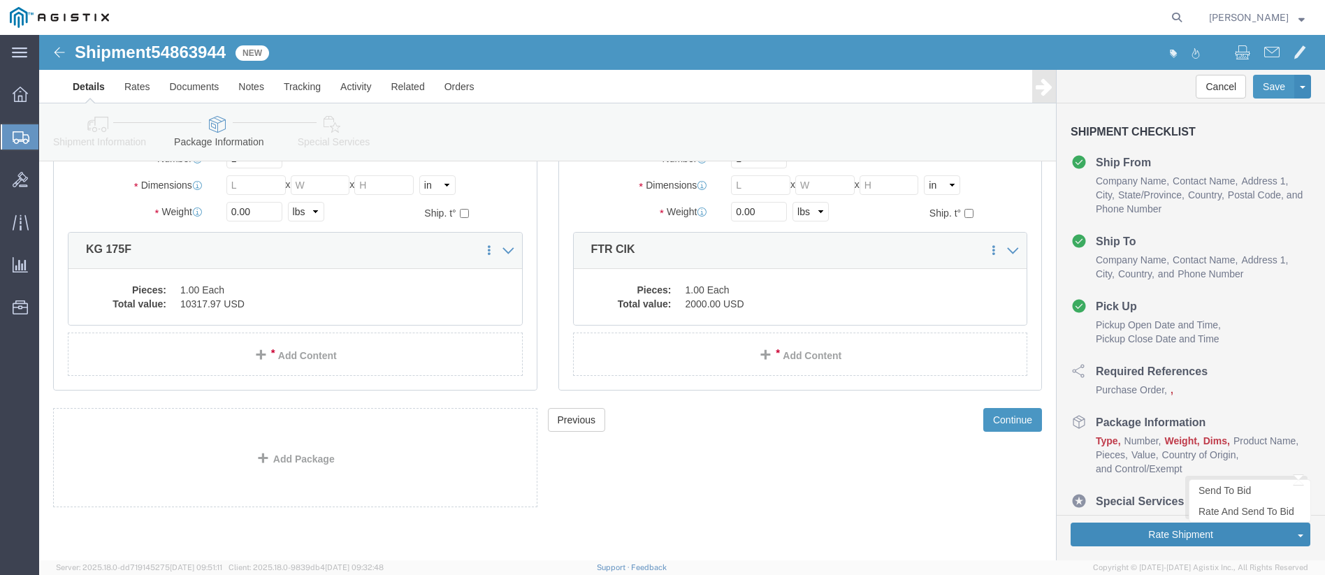
click button "Rate Shipment"
